Goal: Information Seeking & Learning: Learn about a topic

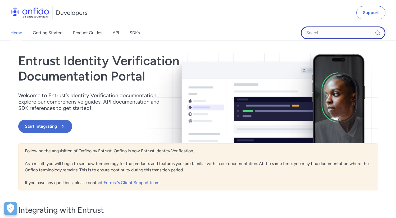
click at [317, 35] on input "Onfido search input field" at bounding box center [343, 32] width 85 height 13
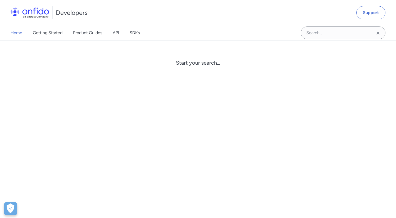
click at [261, 33] on div "Home Getting Started Product Guides API SDKs Start your search..." at bounding box center [198, 32] width 396 height 15
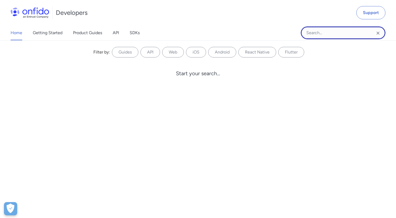
click at [326, 30] on input "Onfido search input field" at bounding box center [343, 32] width 85 height 13
click at [311, 31] on input "Onfido search input field" at bounding box center [343, 32] width 85 height 13
click at [314, 33] on input "Onfido search input field" at bounding box center [343, 32] width 85 height 13
click at [320, 34] on input "Onfido search input field" at bounding box center [343, 32] width 85 height 13
click at [181, 30] on div "Home Getting Started Product Guides API SDKs Filter by: Guides API Web iOS Andr…" at bounding box center [198, 32] width 396 height 15
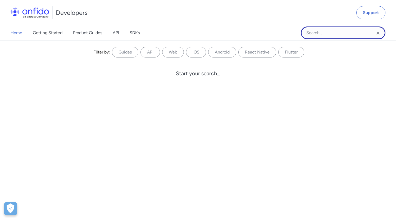
click at [317, 36] on input "Onfido search input field" at bounding box center [343, 32] width 85 height 13
click at [318, 33] on input "Onfido search input field" at bounding box center [343, 32] width 85 height 13
type input "Oncomplete"
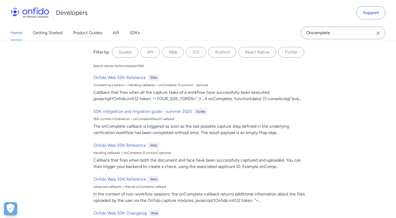
click at [184, 34] on div "Home Getting Started Product Guides API SDKs Oncomplete Oncomplete Filter by: G…" at bounding box center [198, 32] width 396 height 15
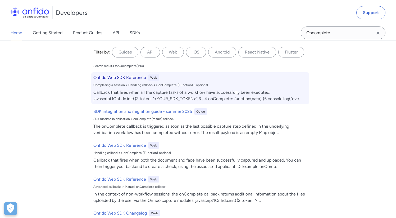
click at [125, 76] on h6 "Onfido Web SDK Reference" at bounding box center [119, 77] width 53 height 6
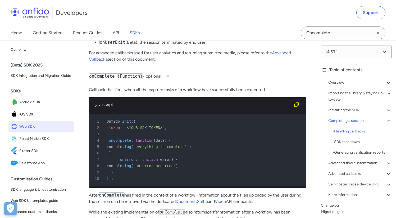
scroll to position [5415, 0]
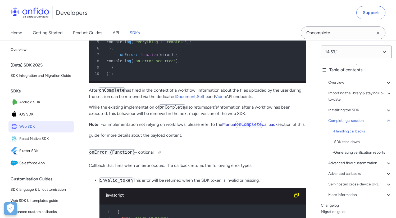
click at [247, 128] on code "onComplete" at bounding box center [249, 124] width 26 height 7
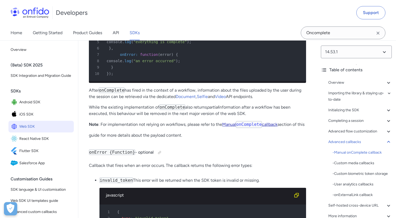
scroll to position [9488, 0]
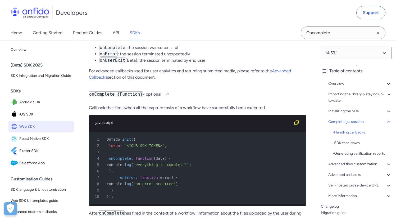
scroll to position [5290, 0]
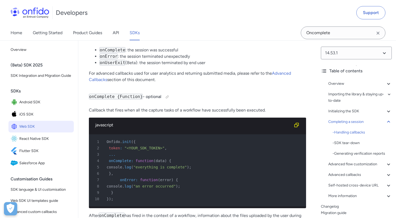
click at [211, 38] on p "When the Onfido SDK session will conclude, one of two callback functions may be…" at bounding box center [197, 35] width 217 height 6
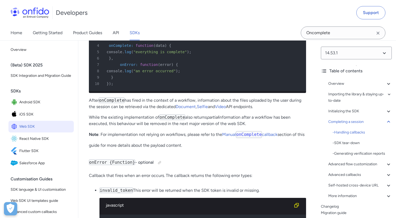
scroll to position [5433, 0]
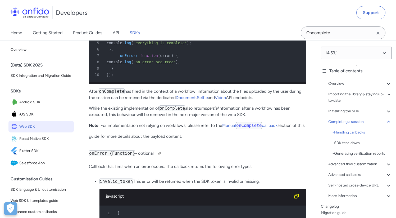
scroll to position [5413, 0]
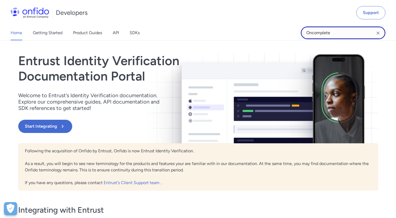
click at [326, 30] on input "Oncomplete" at bounding box center [343, 32] width 85 height 13
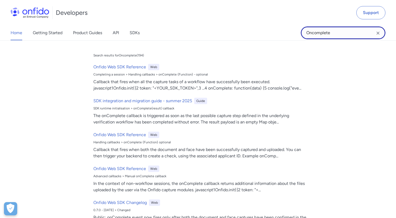
click at [326, 30] on input "Oncomplete" at bounding box center [343, 32] width 85 height 13
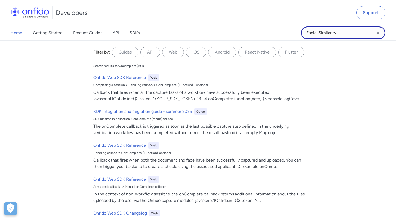
type input "Facial Similarity"
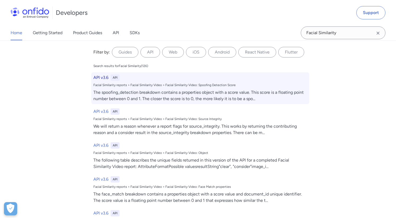
click at [104, 76] on h6 "API v3.6" at bounding box center [100, 77] width 15 height 6
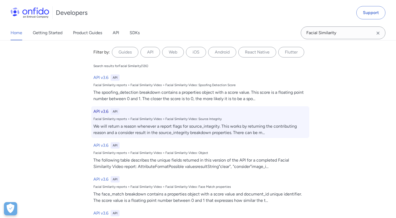
select select "http"
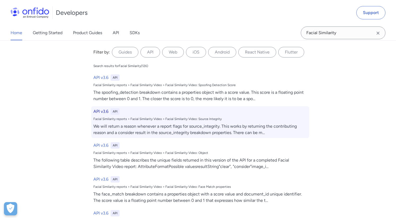
select select "http"
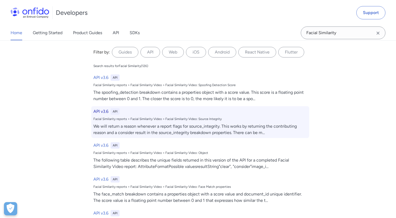
select select "http"
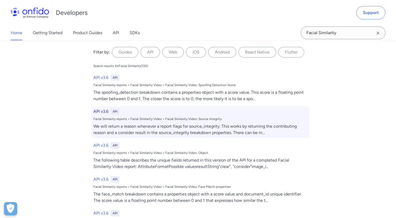
select select "http"
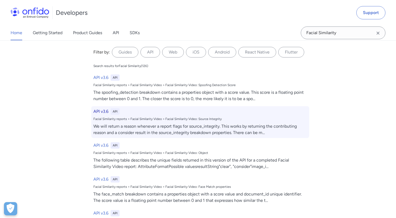
select select "http"
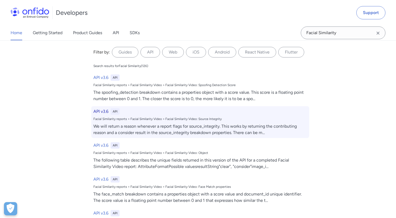
select select "http"
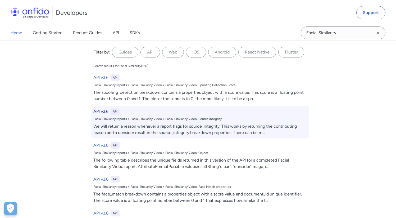
select select "http"
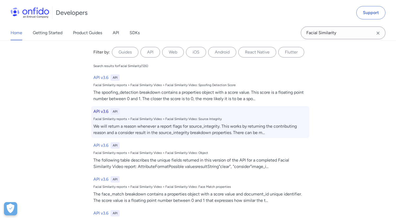
select select "http"
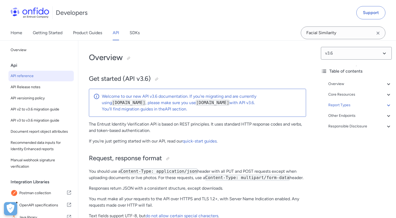
select select "3.6.0"
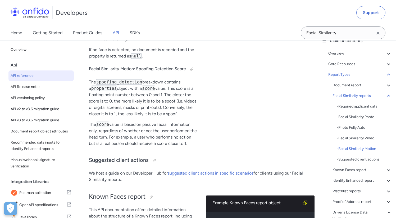
scroll to position [36, 0]
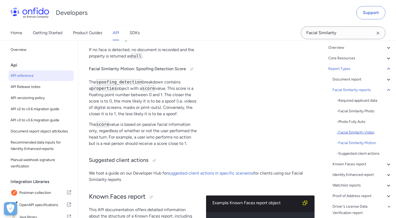
click at [370, 132] on div "- Facial Similarity Video" at bounding box center [364, 132] width 55 height 6
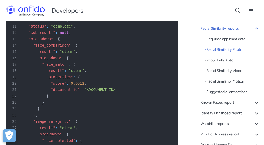
scroll to position [35996, 0]
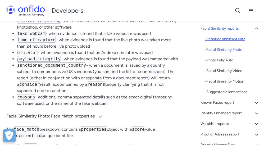
click at [225, 39] on div "- Required applicant data" at bounding box center [232, 39] width 55 height 6
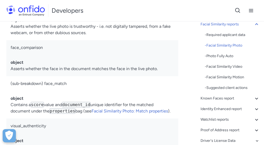
scroll to position [35311, 0]
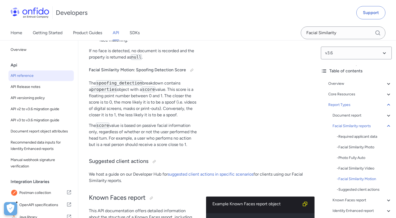
scroll to position [32941, 0]
click at [353, 115] on div "Document report" at bounding box center [361, 115] width 59 height 6
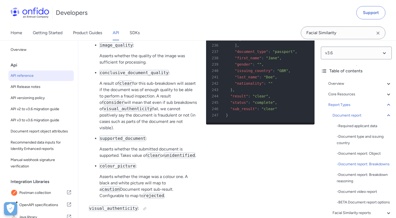
scroll to position [23500, 0]
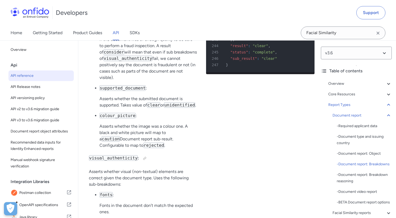
scroll to position [23416, 0]
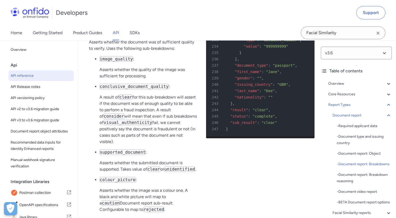
scroll to position [23463, 0]
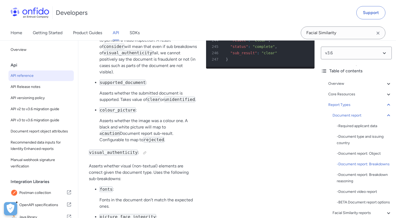
scroll to position [23526, 0]
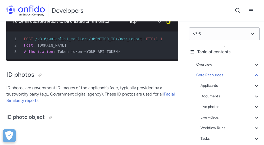
scroll to position [1, 0]
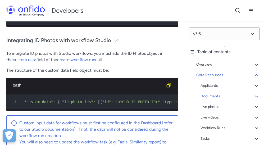
click at [218, 98] on div "Documents" at bounding box center [229, 96] width 59 height 6
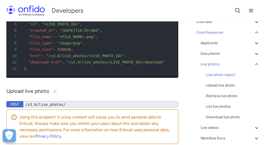
scroll to position [13784, 0]
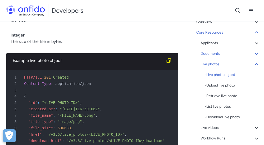
click at [217, 56] on div "Documents" at bounding box center [229, 54] width 59 height 6
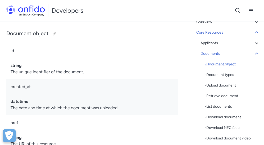
click at [227, 65] on div "- Document object" at bounding box center [232, 64] width 55 height 6
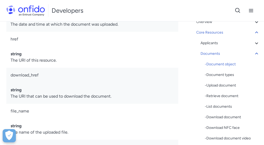
scroll to position [1561, 0]
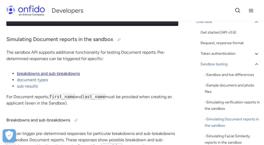
click at [39, 71] on link "breakdowns and sub-breakdowns" at bounding box center [48, 73] width 63 height 5
click at [50, 73] on link "breakdowns and sub-breakdowns" at bounding box center [48, 73] width 63 height 5
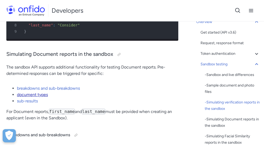
click at [43, 93] on link "document types" at bounding box center [32, 94] width 31 height 5
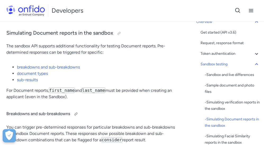
scroll to position [1572, 0]
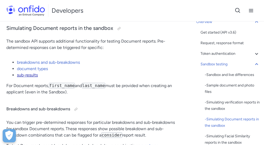
click at [33, 75] on link "sub-results" at bounding box center [27, 74] width 21 height 5
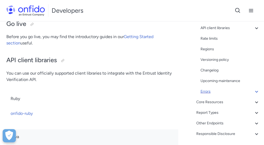
scroll to position [114, 0]
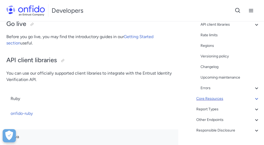
click at [217, 98] on div "Core Resources" at bounding box center [227, 98] width 63 height 6
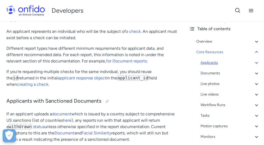
scroll to position [20, 0]
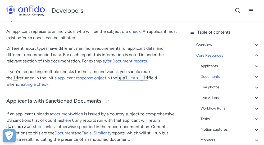
click at [219, 77] on div "Documents" at bounding box center [229, 77] width 59 height 6
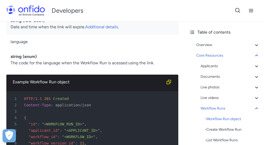
scroll to position [17303, 0]
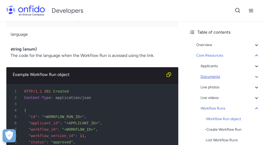
click at [217, 79] on div "Documents" at bounding box center [229, 77] width 59 height 6
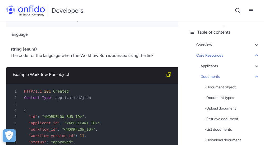
scroll to position [11317, 0]
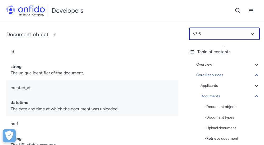
click at [218, 33] on select at bounding box center [224, 34] width 71 height 13
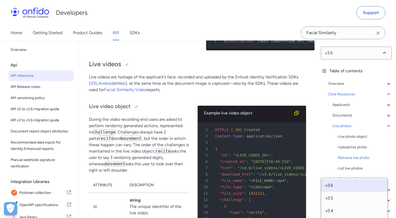
scroll to position [11834, 0]
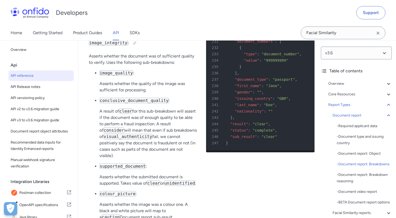
scroll to position [23405, 0]
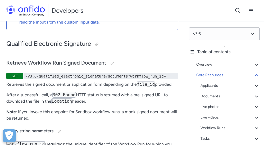
scroll to position [24607, 0]
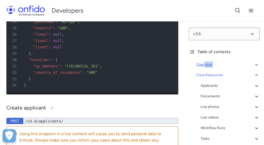
click at [206, 65] on div "Overview" at bounding box center [227, 64] width 63 height 6
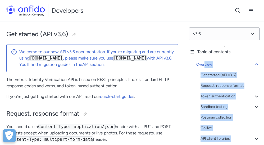
scroll to position [21, 0]
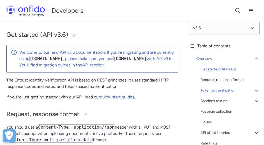
scroll to position [7, 0]
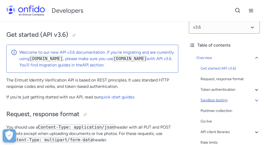
click at [214, 99] on div "Sandbox testing" at bounding box center [229, 100] width 59 height 6
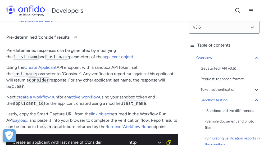
scroll to position [1370, 0]
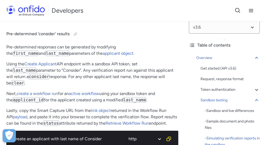
click at [93, 74] on p "Using the Create Applicant API endpoint with a sandbox API token, set the last_…" at bounding box center [92, 73] width 172 height 25
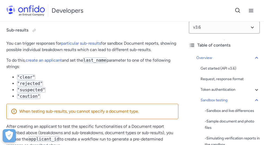
scroll to position [2298, 0]
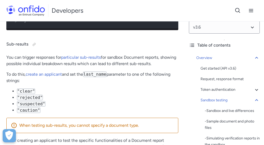
click at [141, 56] on div "Sub-results You can trigger responses for particular sub-results for sandbox Do…" at bounding box center [92, 100] width 172 height 133
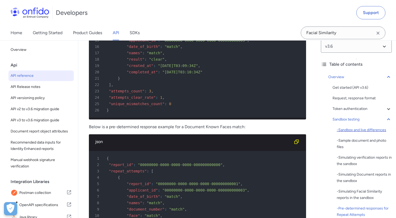
scroll to position [2716, 0]
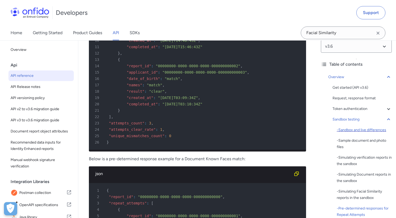
click at [264, 130] on div "- Sandbox and live differences" at bounding box center [364, 130] width 55 height 6
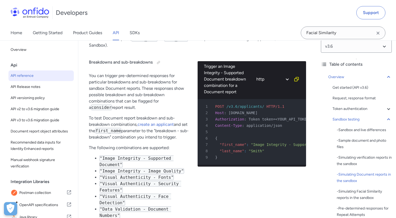
scroll to position [1474, 0]
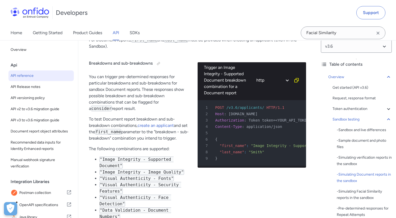
click at [126, 97] on p "You can trigger pre-determined responses for particular breakdowns and sub-brea…" at bounding box center [139, 93] width 100 height 38
click at [124, 99] on p "You can trigger pre-determined responses for particular breakdowns and sub-brea…" at bounding box center [139, 93] width 100 height 38
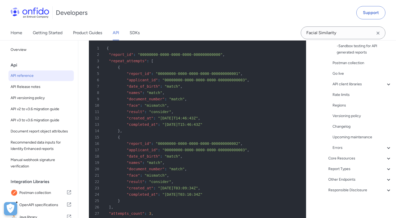
scroll to position [203, 0]
click at [264, 145] on div "Core Resources" at bounding box center [359, 157] width 63 height 6
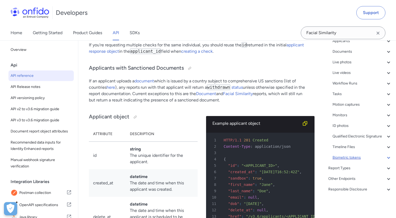
scroll to position [70, 0]
click at [264, 48] on div "Documents" at bounding box center [361, 51] width 59 height 6
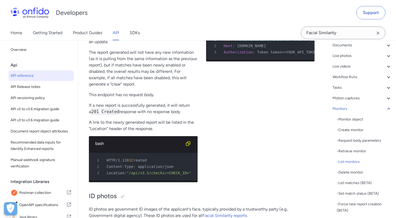
scroll to position [18836, 0]
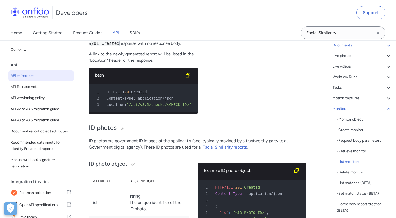
click at [264, 45] on div "Documents" at bounding box center [361, 45] width 59 height 6
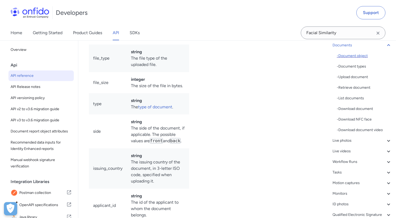
click at [264, 58] on div "- Document object" at bounding box center [364, 56] width 55 height 6
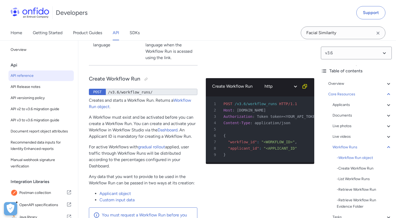
scroll to position [23361, 0]
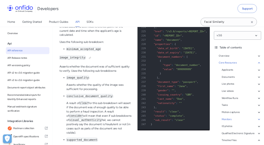
scroll to position [23405, 0]
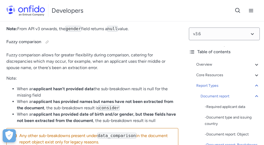
scroll to position [28430, 0]
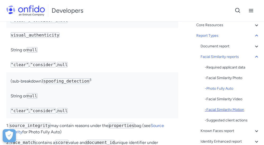
scroll to position [54, 0]
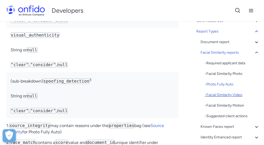
click at [238, 97] on div "- Facial Similarity Video" at bounding box center [232, 95] width 55 height 6
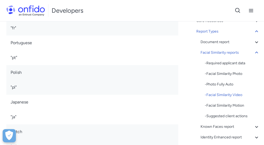
scroll to position [37962, 0]
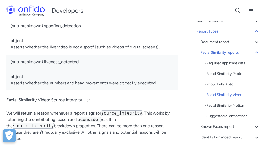
scroll to position [39218, 0]
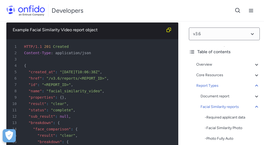
scroll to position [39577, 0]
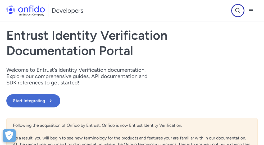
click at [235, 11] on icon "Open search button" at bounding box center [238, 10] width 6 height 6
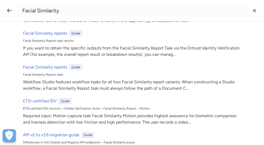
scroll to position [654, 0]
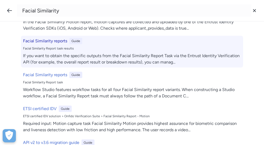
click at [49, 39] on h6 "Facial Similarity reports" at bounding box center [45, 41] width 44 height 6
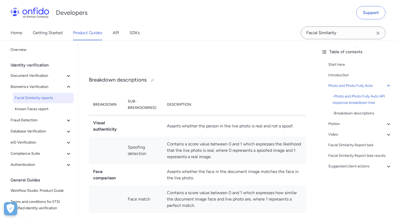
scroll to position [247, 0]
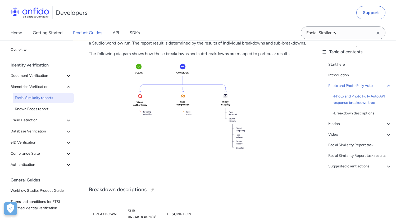
click at [239, 135] on img at bounding box center [197, 117] width 217 height 113
drag, startPoint x: 245, startPoint y: 137, endPoint x: 326, endPoint y: 0, distance: 159.3
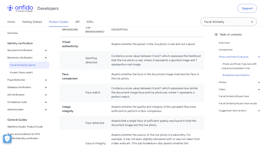
scroll to position [416, 0]
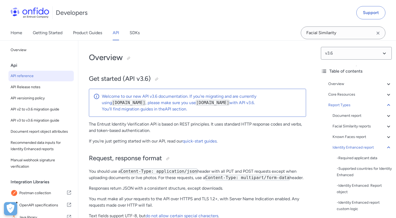
select select "http"
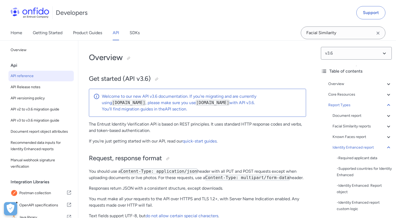
select select "http"
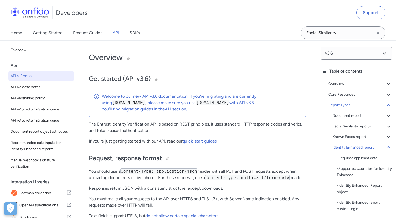
select select "http"
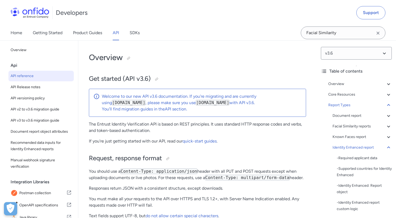
select select "http"
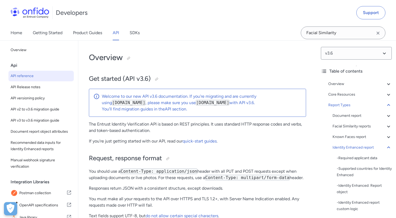
select select "http"
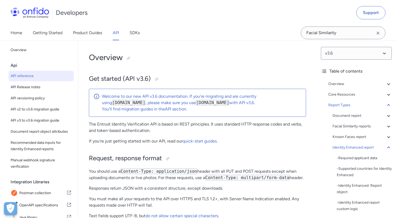
select select "http"
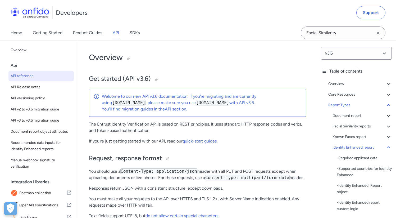
select select "http"
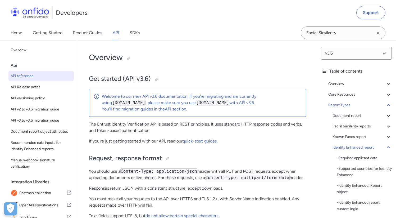
select select "http"
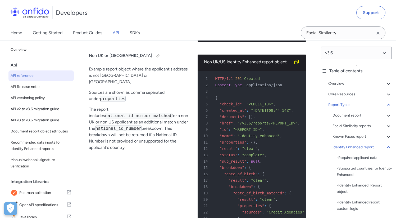
scroll to position [83, 0]
